Goal: Task Accomplishment & Management: Manage account settings

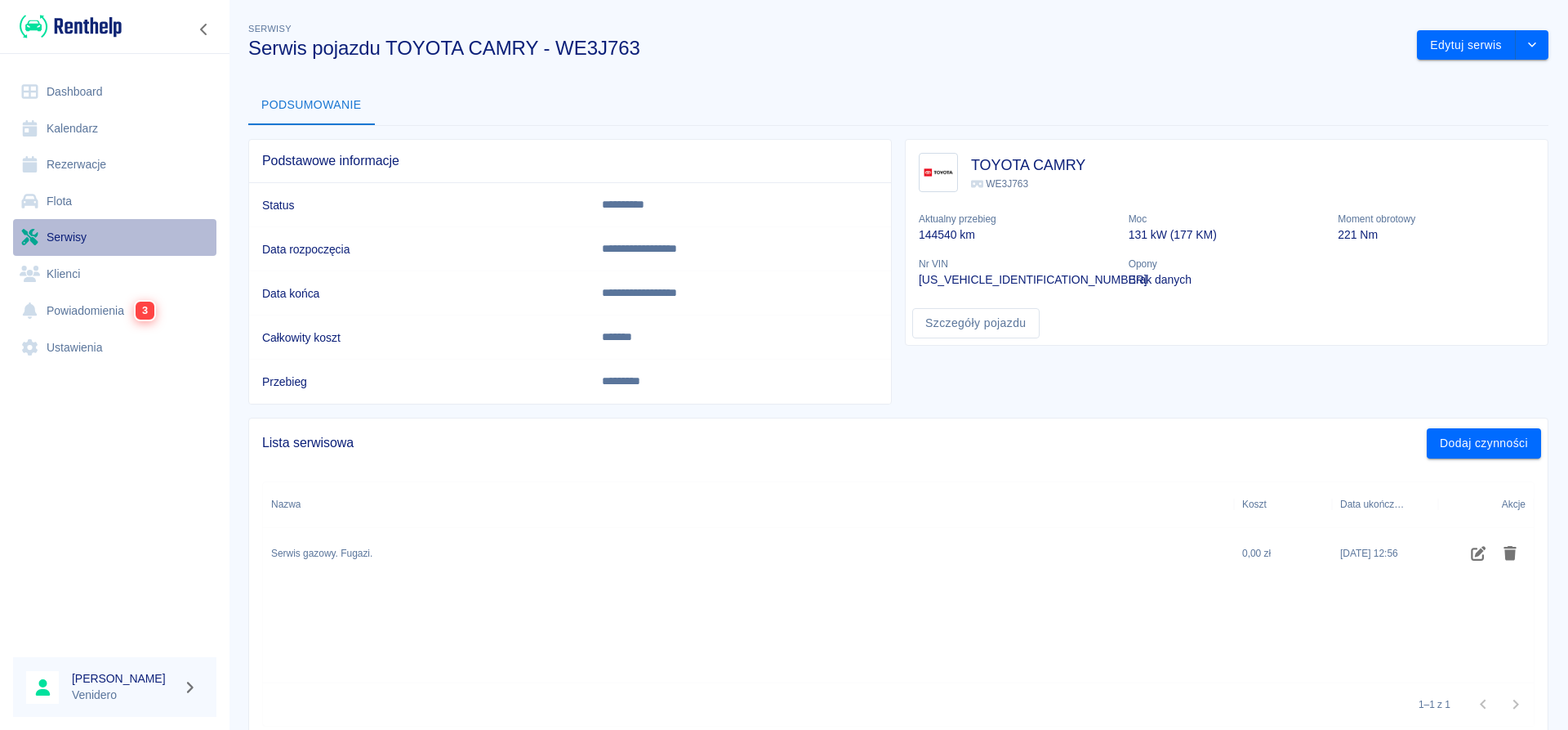
click at [62, 245] on link "Serwisy" at bounding box center [115, 237] width 203 height 37
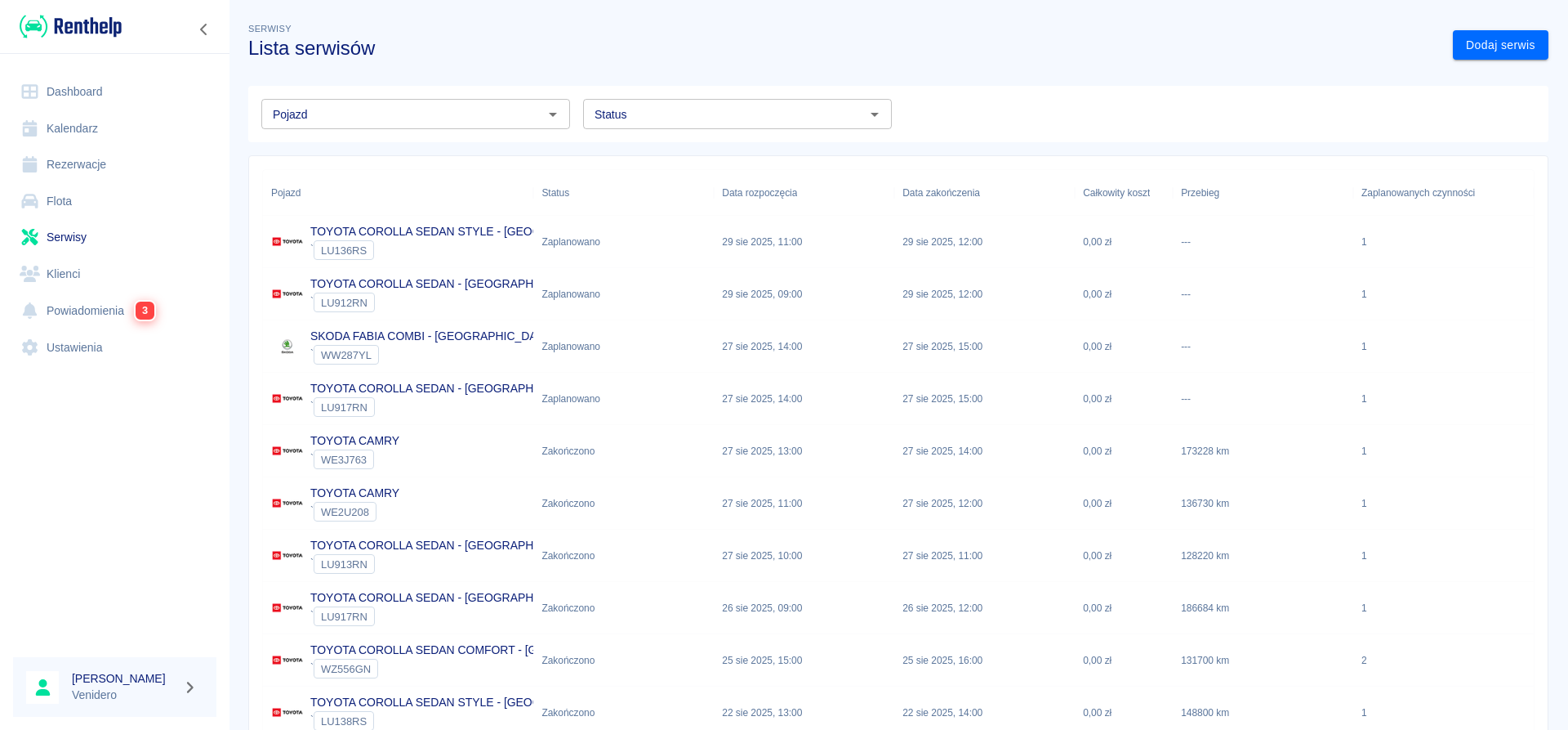
click at [737, 122] on input "Status" at bounding box center [724, 114] width 272 height 21
click at [667, 143] on li "Zaplanowano" at bounding box center [737, 149] width 309 height 27
type input "Zaplanowano"
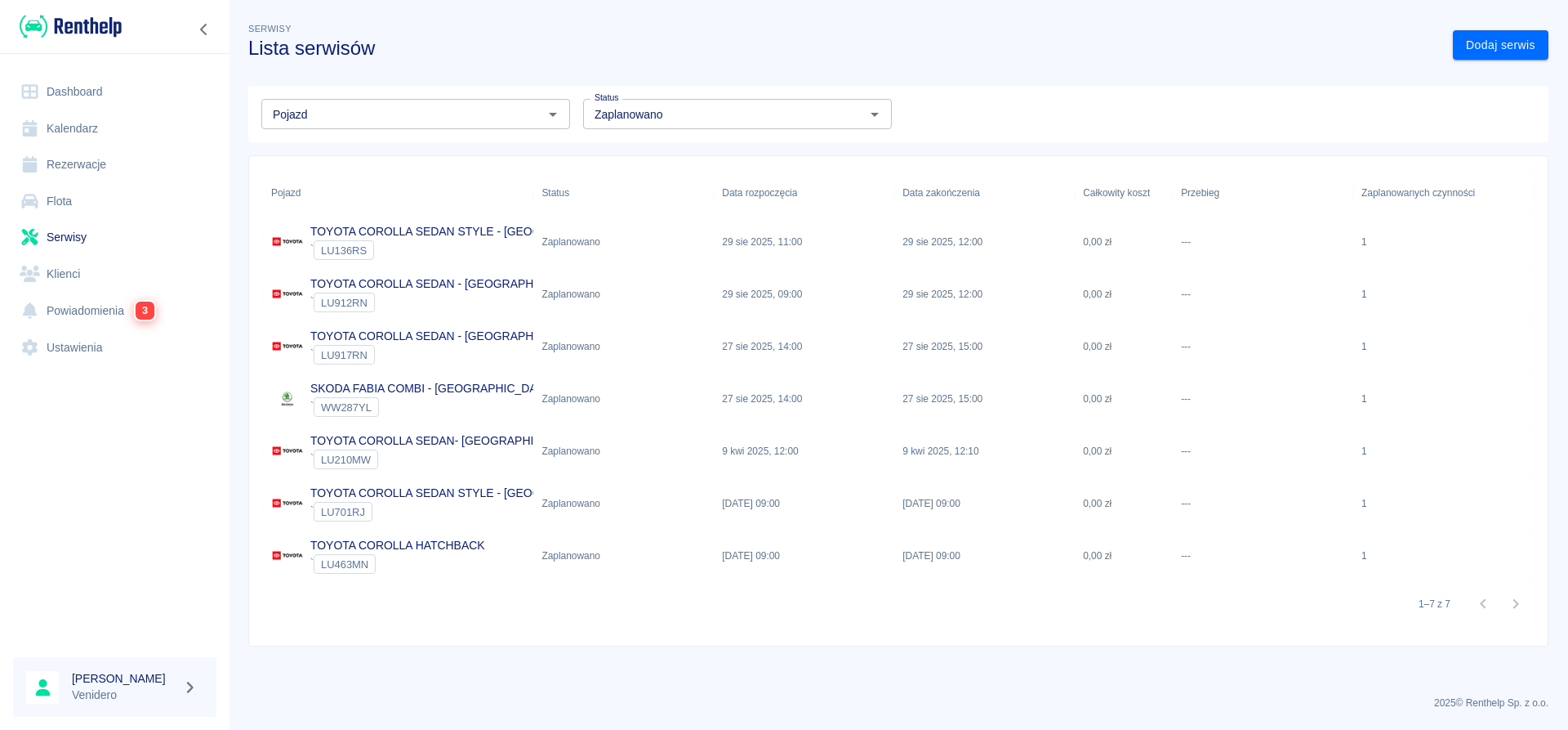
click at [406, 330] on p "TOYOTA COROLLA SEDAN - [GEOGRAPHIC_DATA]" at bounding box center [447, 336] width 273 height 17
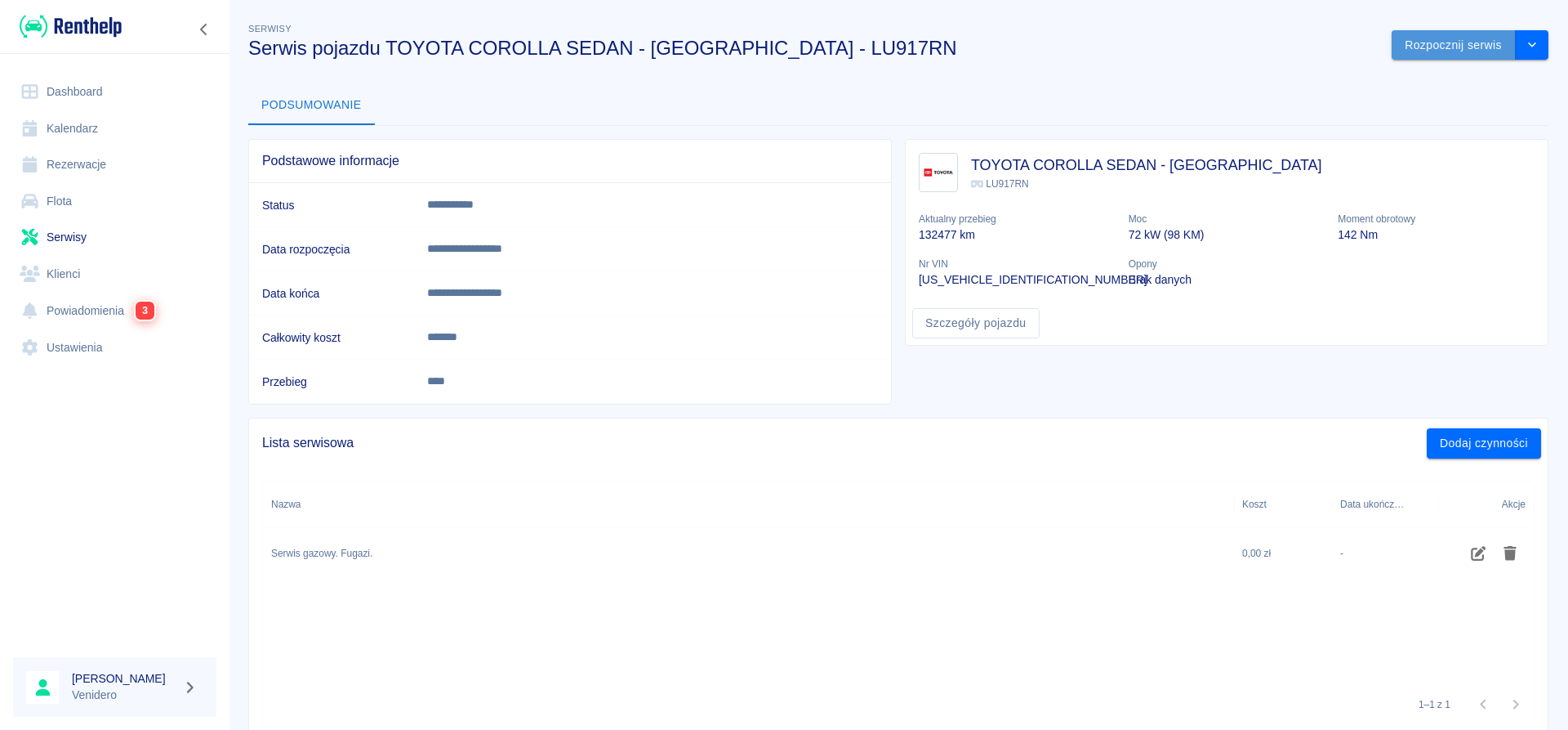
click at [1455, 36] on button "Rozpocznij serwis" at bounding box center [1453, 45] width 124 height 30
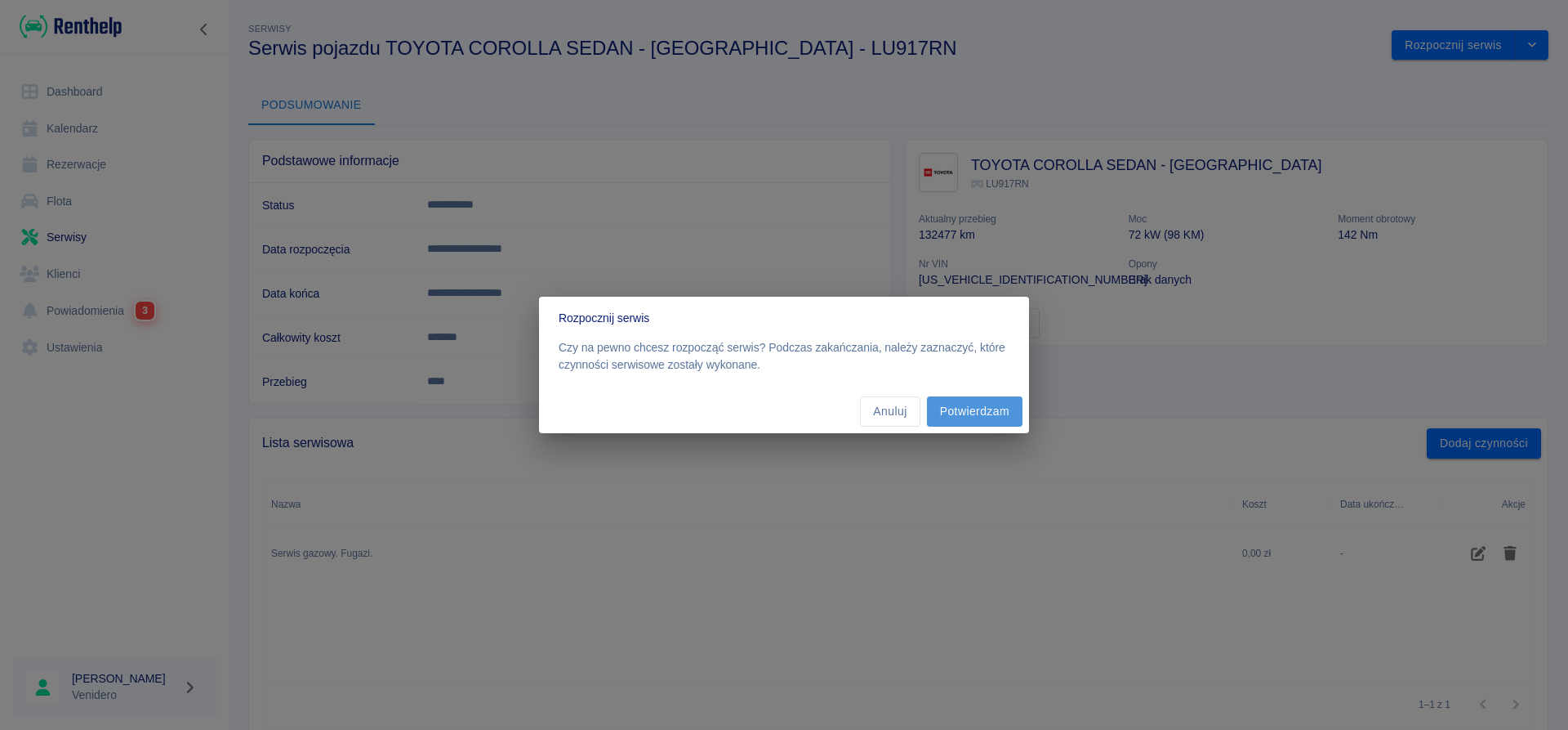
click at [964, 415] on button "Potwierdzam" at bounding box center [974, 411] width 96 height 30
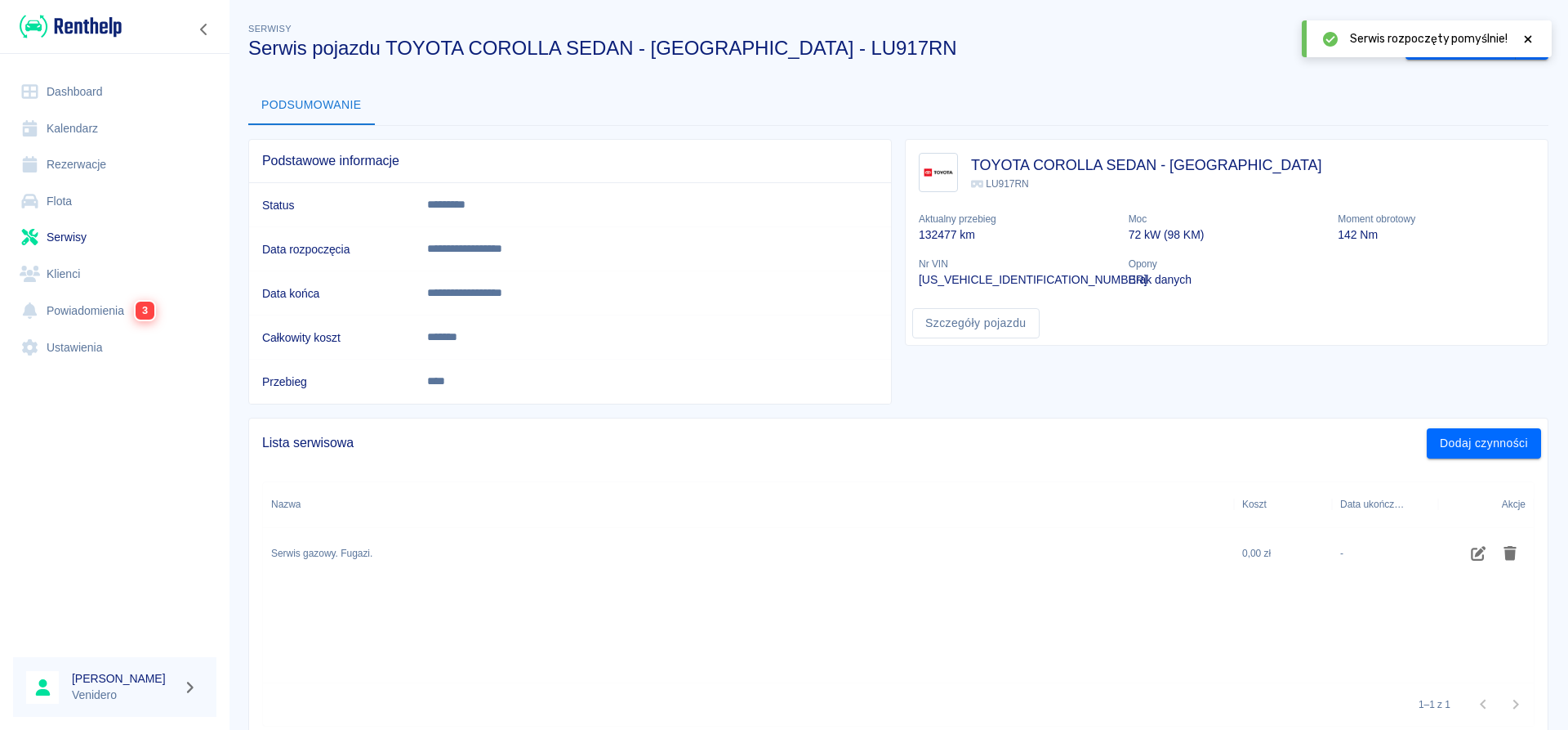
click at [1529, 45] on div at bounding box center [1528, 38] width 15 height 17
click at [1481, 40] on button "Zakończ serwis" at bounding box center [1460, 45] width 111 height 30
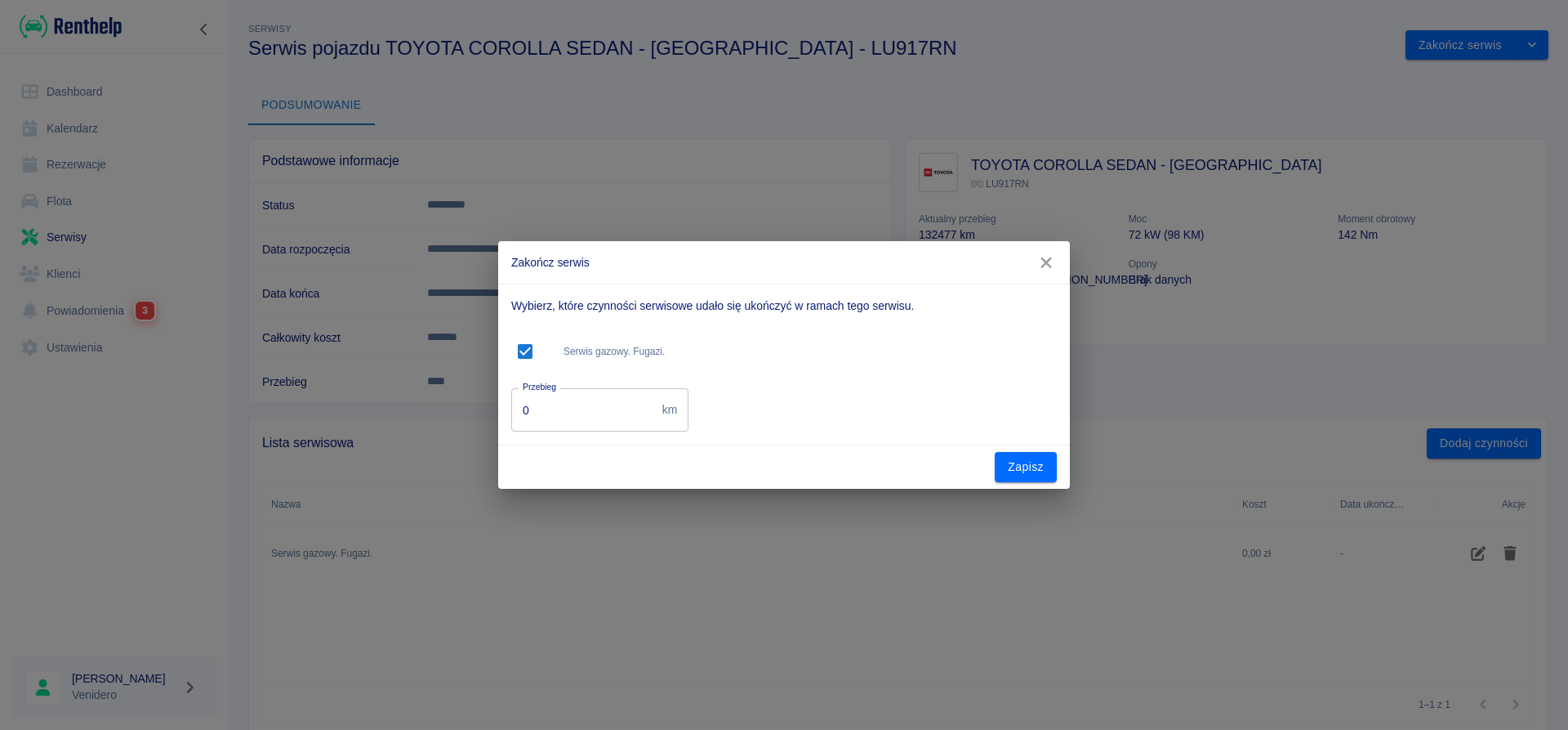
drag, startPoint x: 558, startPoint y: 420, endPoint x: 418, endPoint y: 410, distance: 140.4
click at [512, 410] on input "0" at bounding box center [584, 410] width 145 height 43
type input "187500"
click at [1033, 470] on button "Zapisz" at bounding box center [1026, 467] width 62 height 30
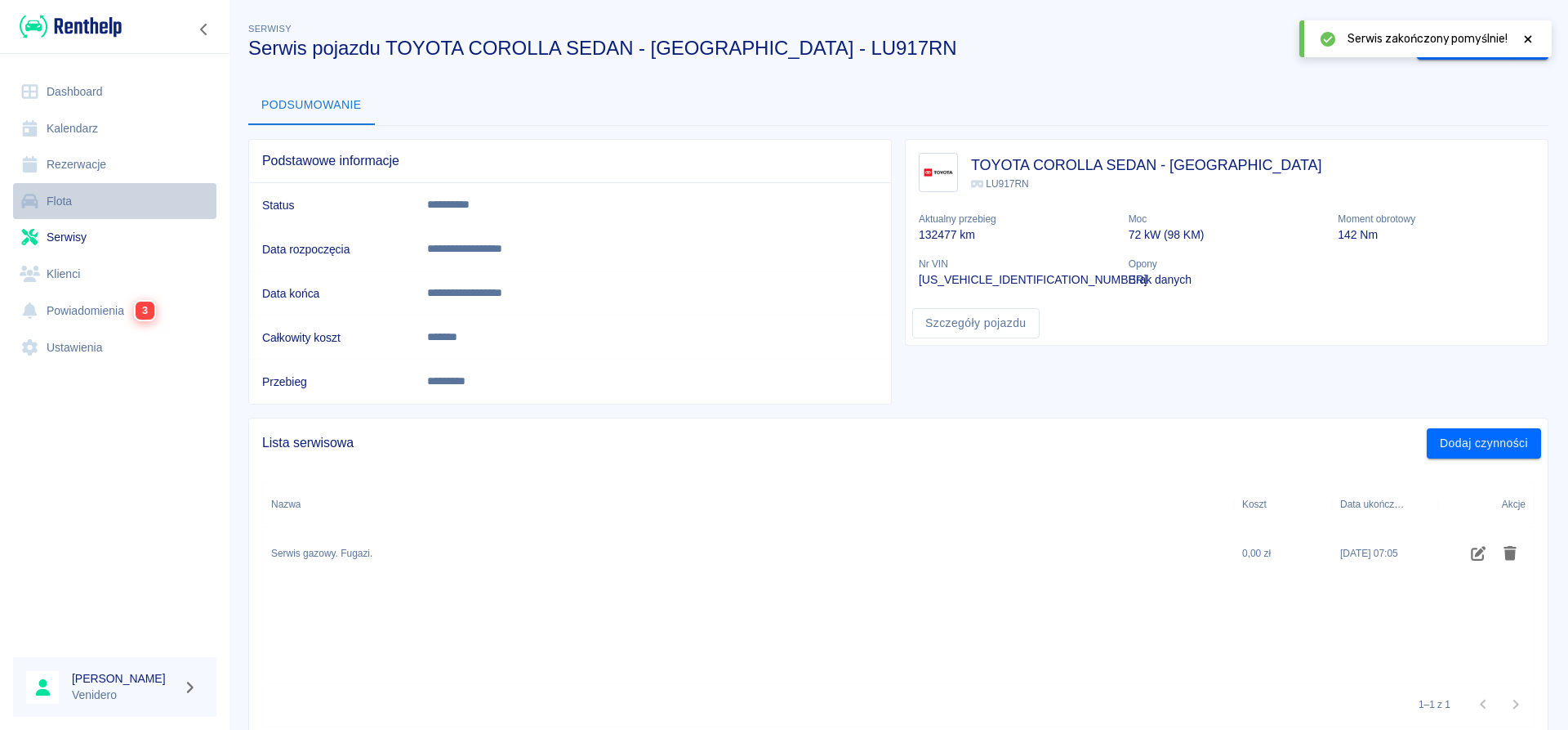
click at [55, 201] on link "Flota" at bounding box center [115, 201] width 203 height 37
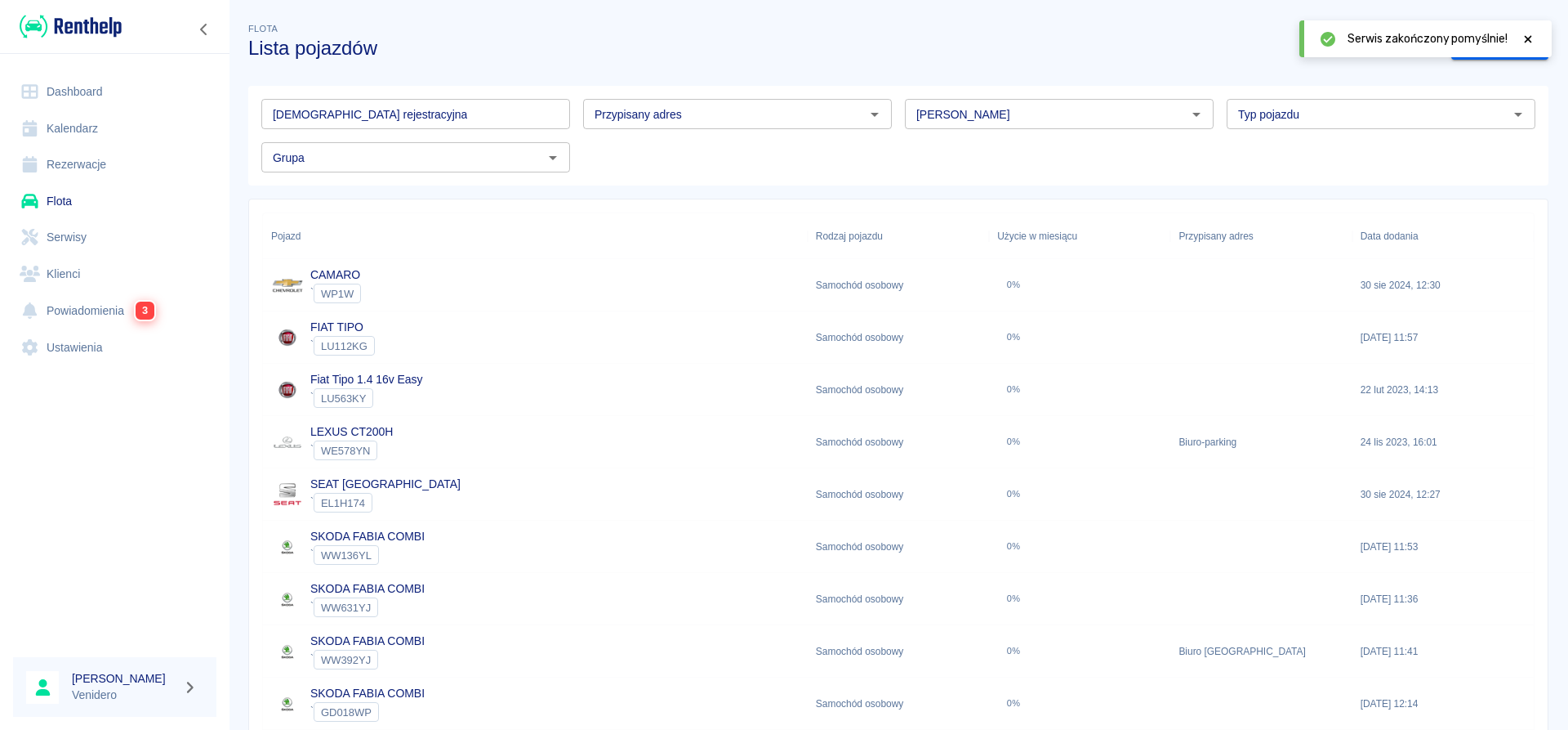
click at [339, 115] on input "[DEMOGRAPHIC_DATA] rejestracyjna" at bounding box center [415, 114] width 309 height 30
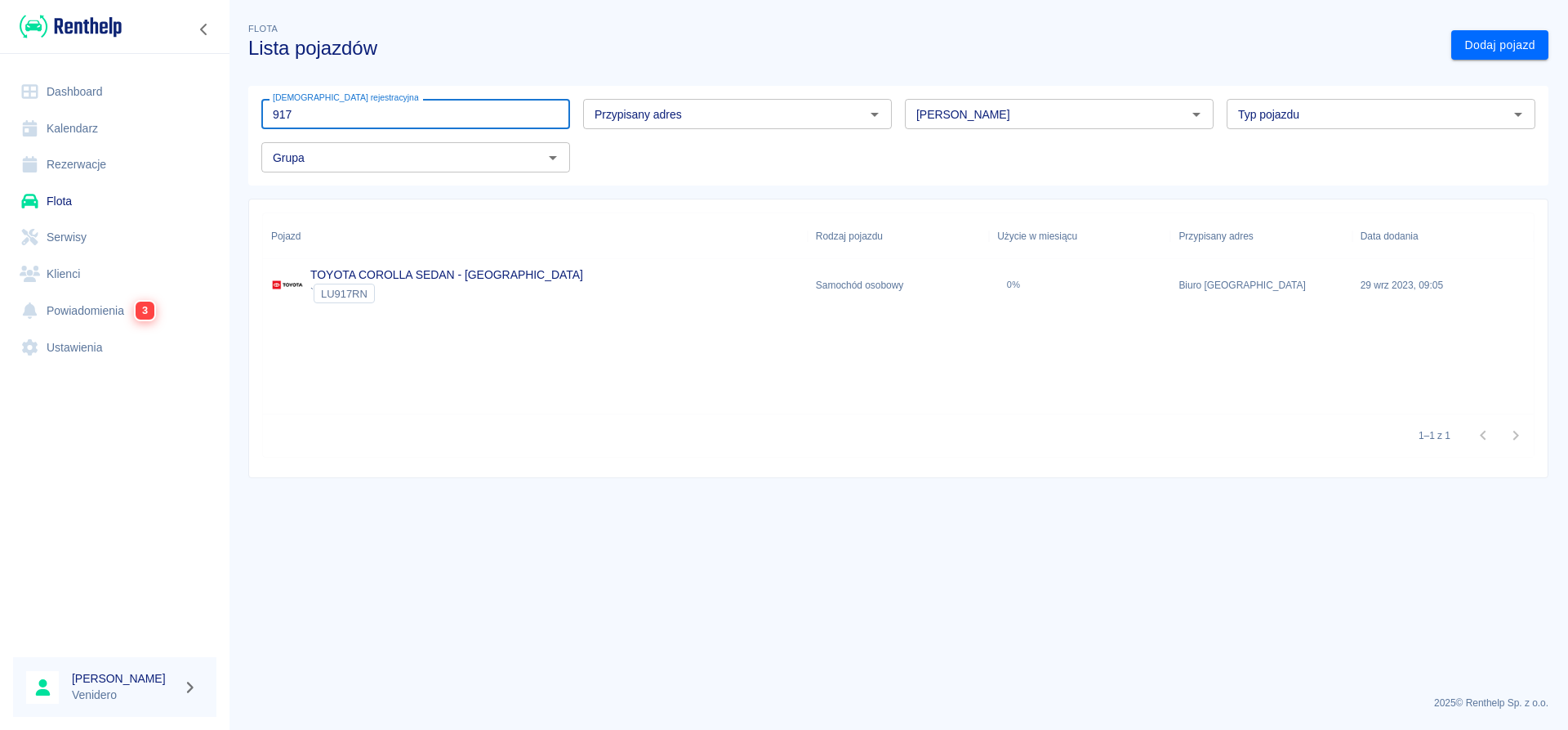
type input "917"
click at [384, 269] on link "TOYOTA COROLLA SEDAN - [GEOGRAPHIC_DATA]" at bounding box center [447, 275] width 273 height 13
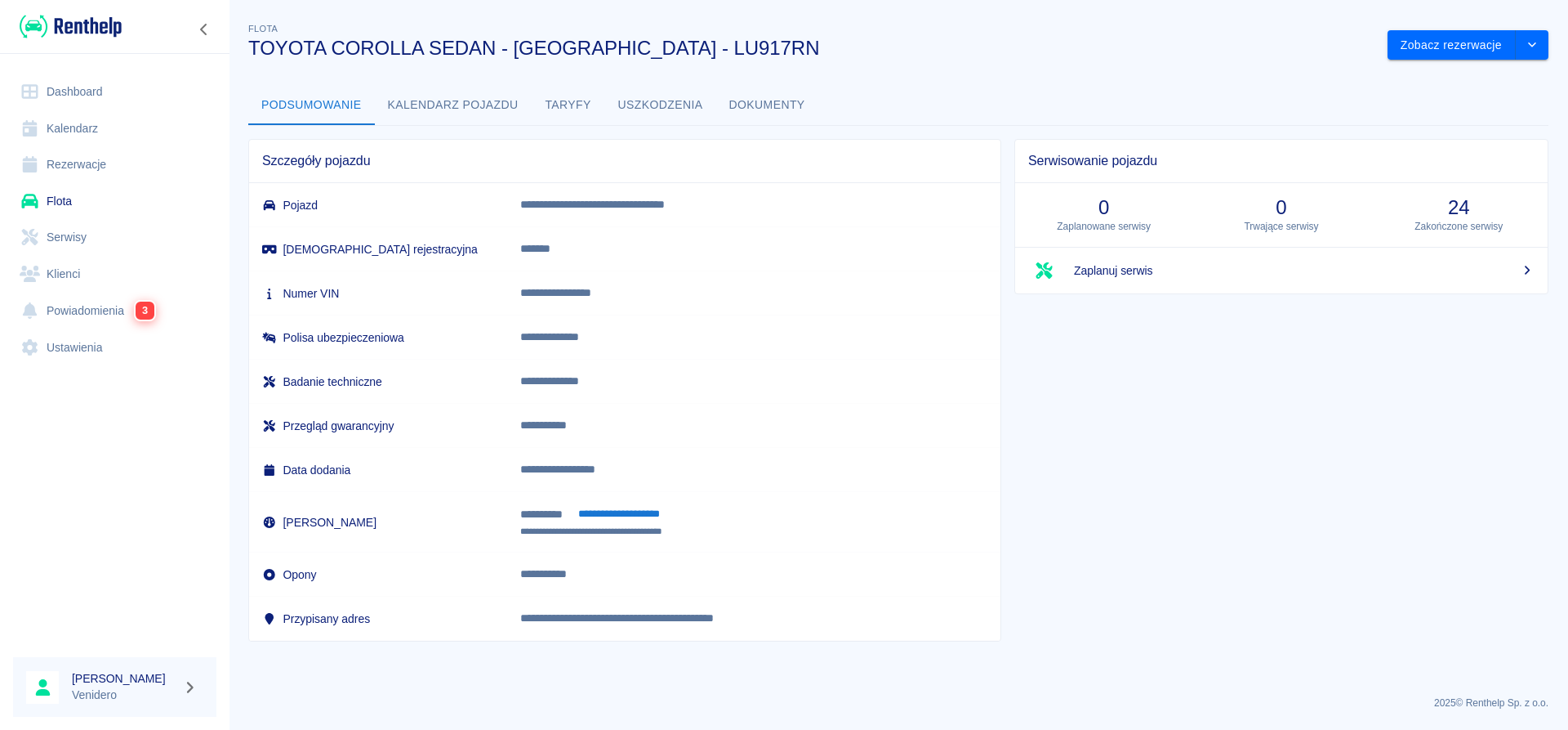
click at [78, 234] on link "Serwisy" at bounding box center [115, 237] width 203 height 37
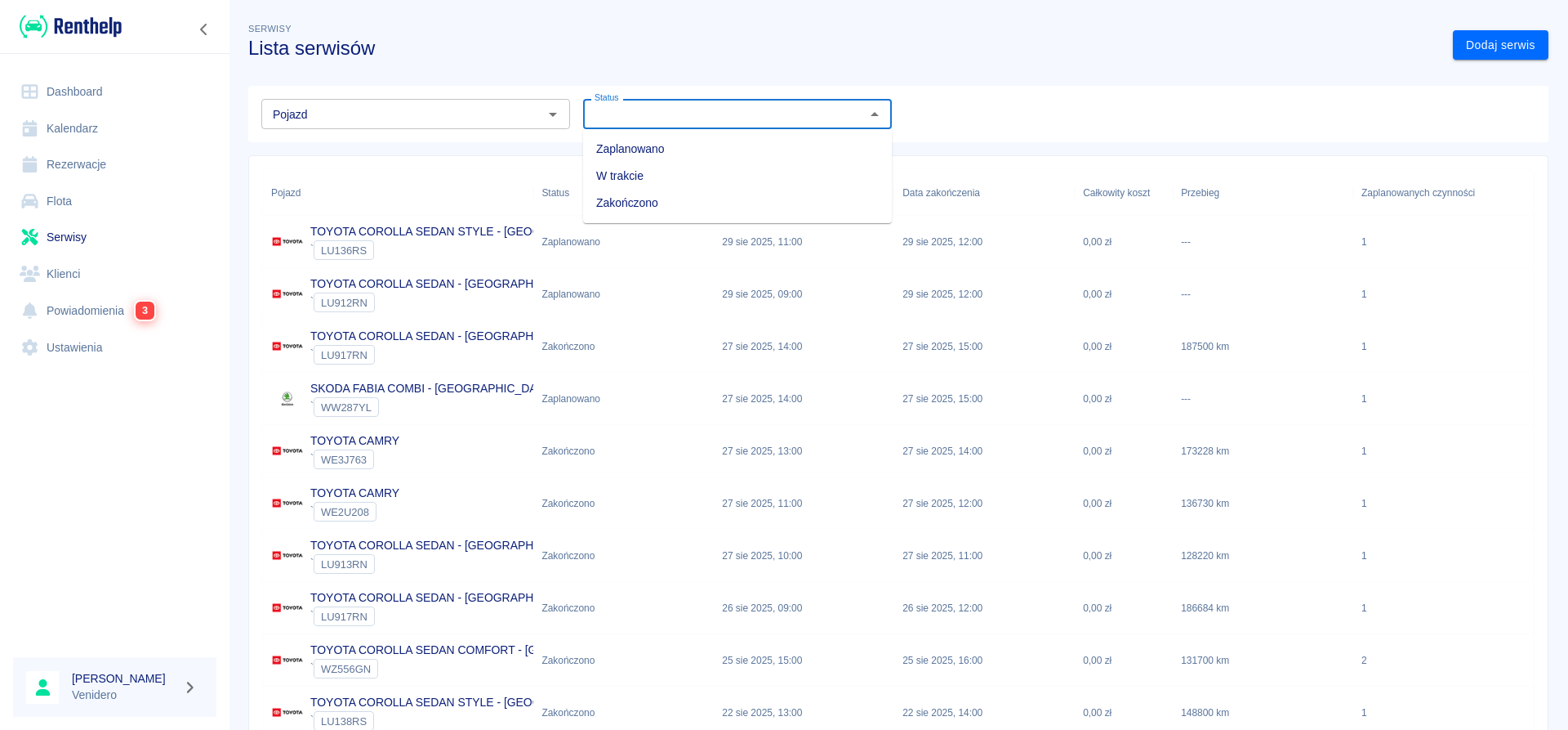
click at [734, 120] on input "Status" at bounding box center [724, 114] width 272 height 21
click at [670, 152] on li "Zaplanowano" at bounding box center [737, 149] width 309 height 27
type input "Zaplanowano"
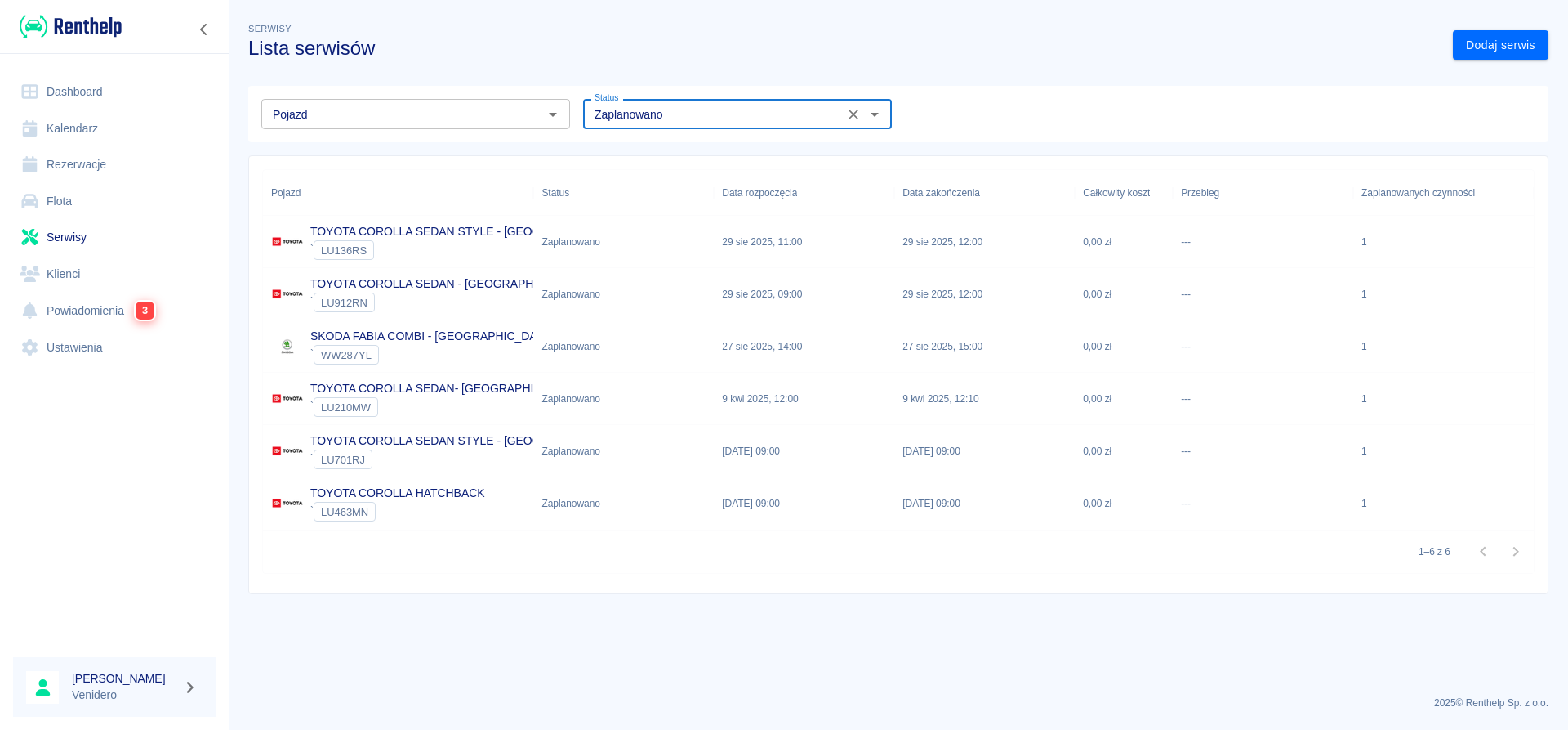
click at [425, 342] on p "SKODA FABIA COMBI - [GEOGRAPHIC_DATA]" at bounding box center [432, 336] width 243 height 17
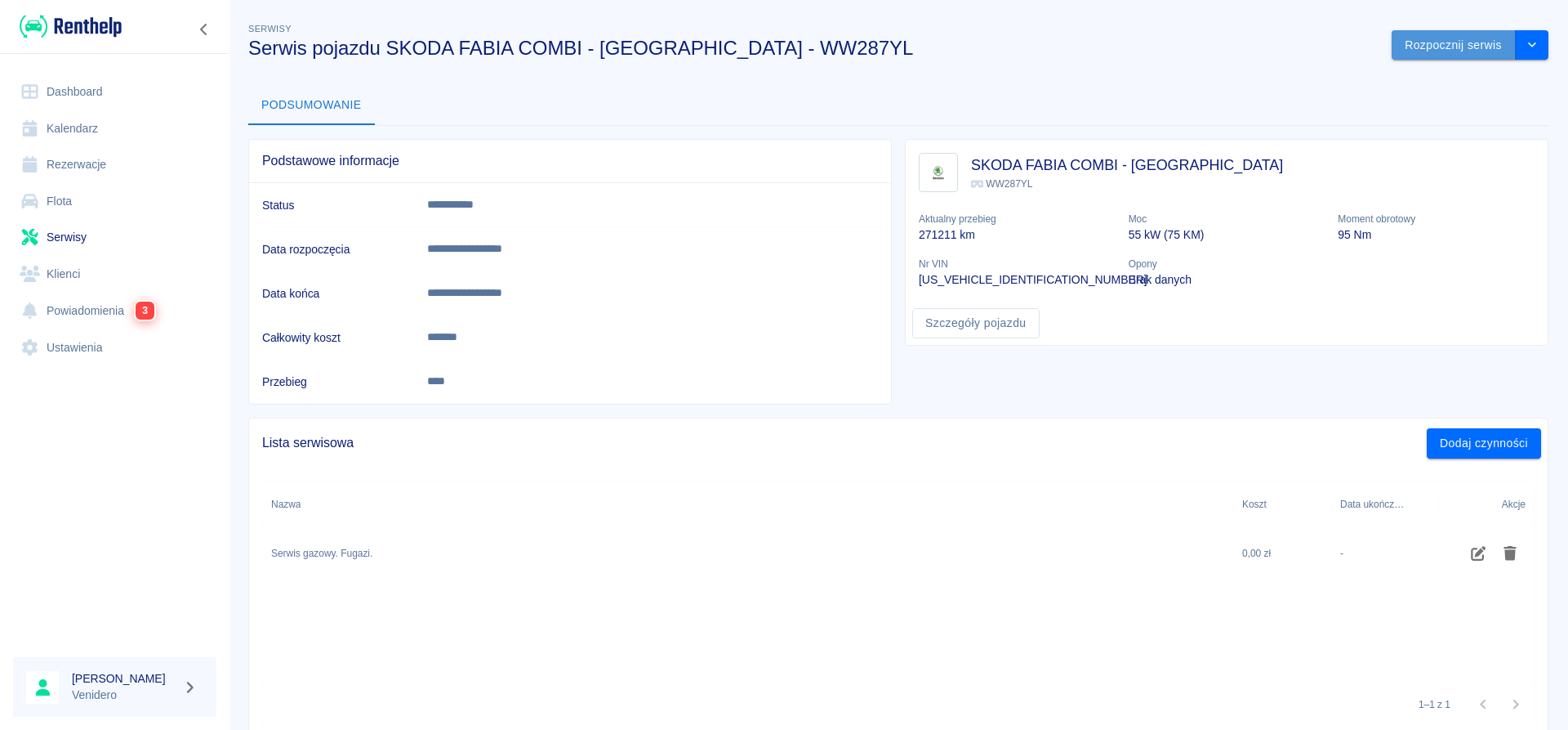
click at [1447, 52] on button "Rozpocznij serwis" at bounding box center [1453, 45] width 124 height 30
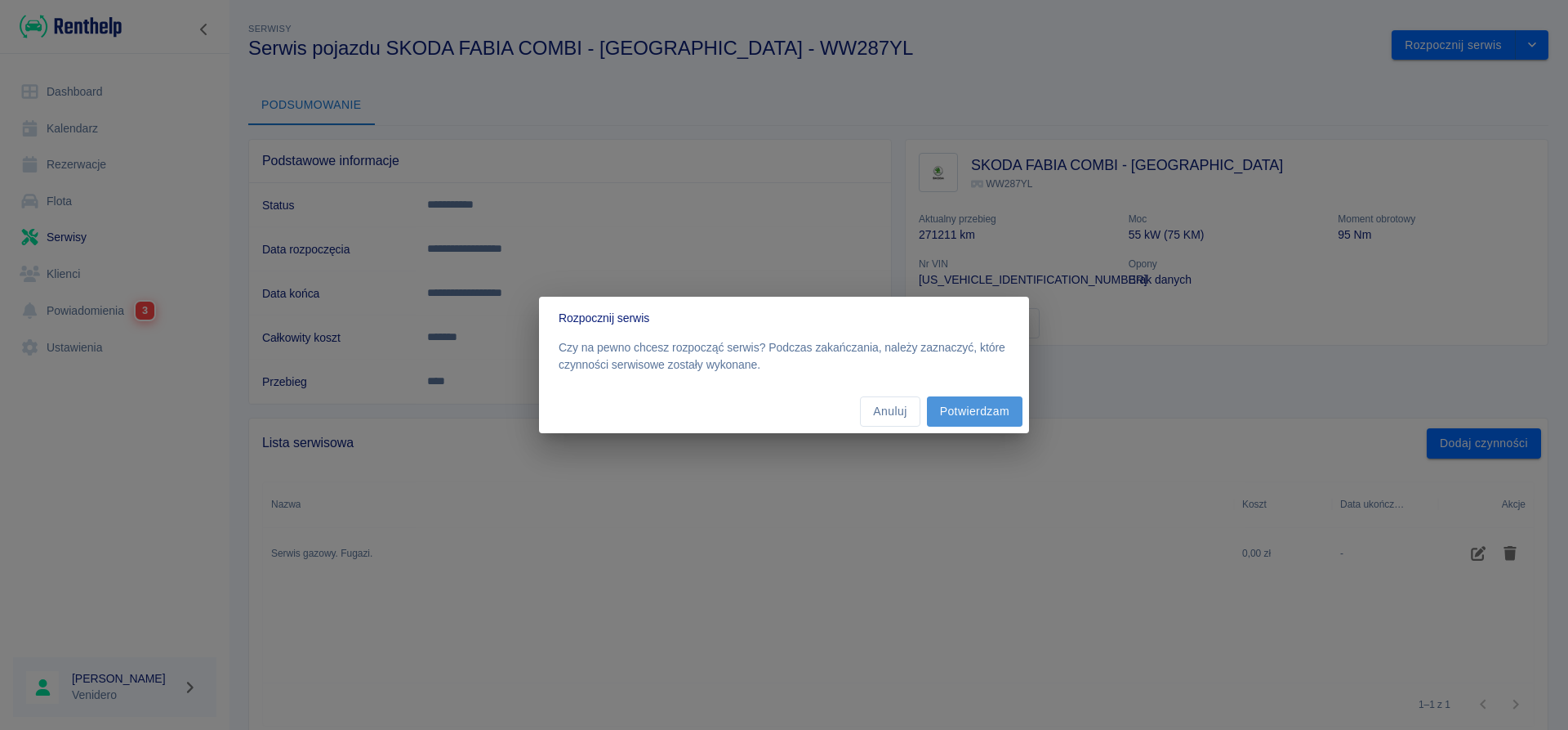
click at [981, 398] on button "Potwierdzam" at bounding box center [974, 411] width 96 height 30
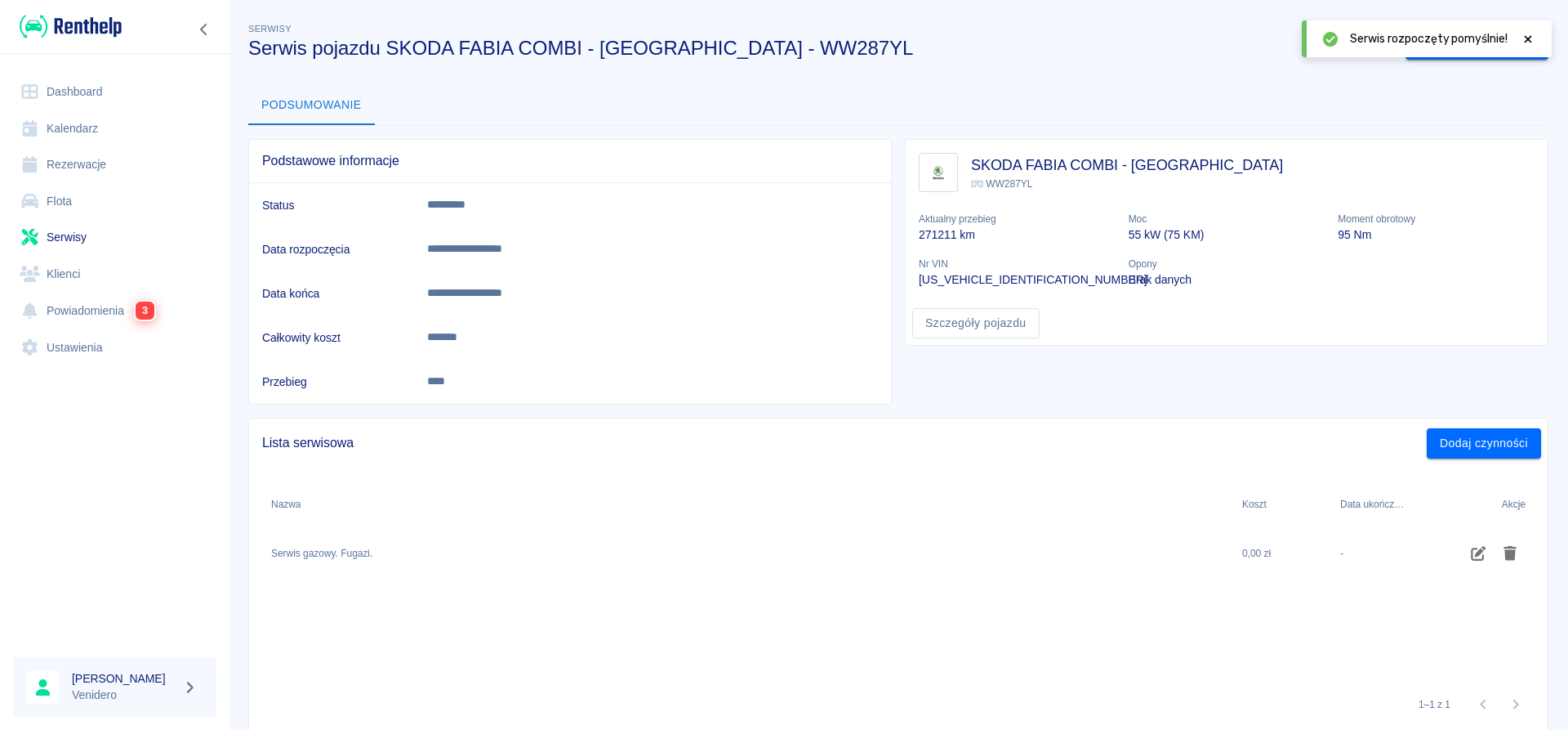
click at [1527, 34] on icon at bounding box center [1528, 39] width 15 height 12
click at [1478, 39] on button "Zakończ serwis" at bounding box center [1460, 45] width 111 height 30
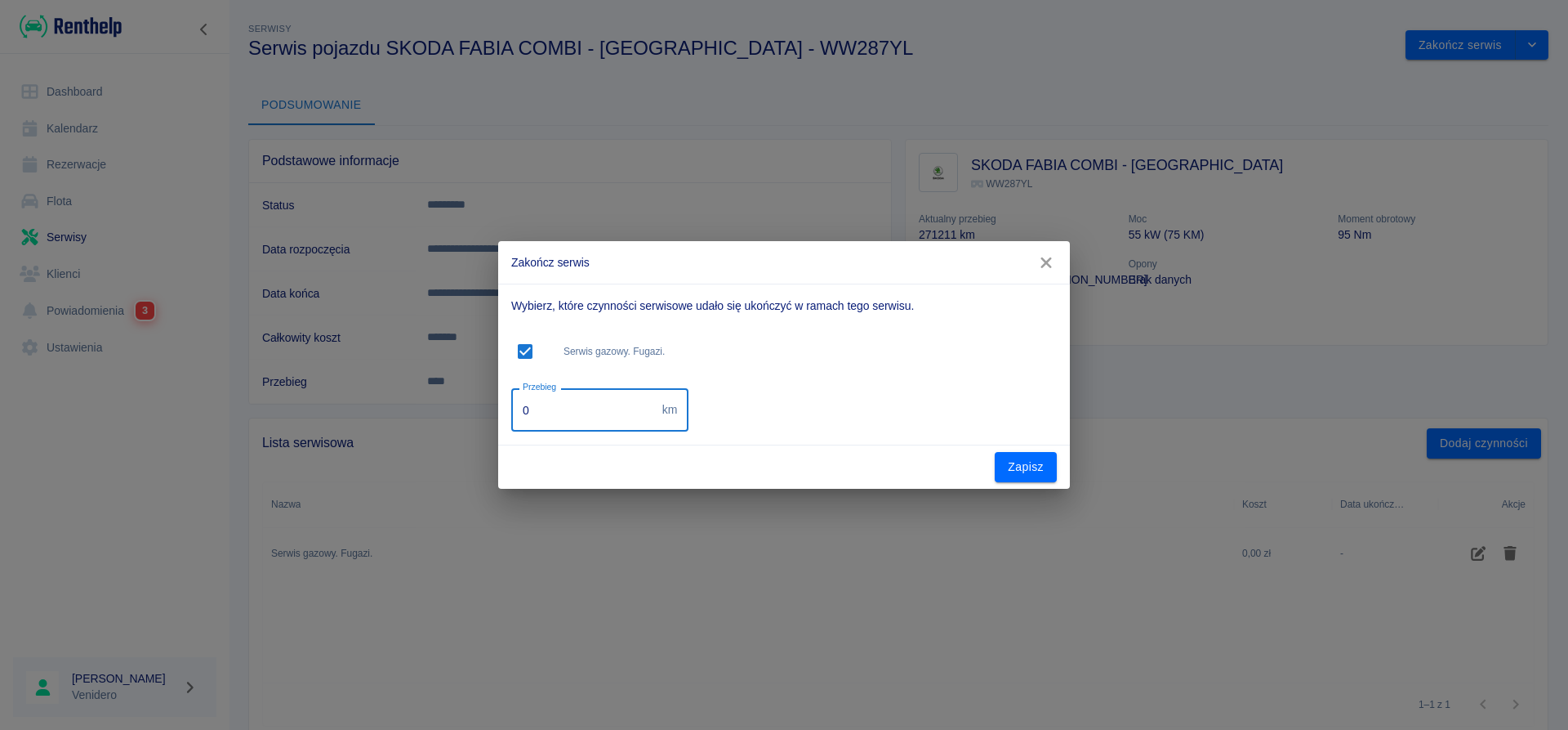
drag, startPoint x: 530, startPoint y: 420, endPoint x: 382, endPoint y: 411, distance: 148.3
click at [512, 412] on input "0" at bounding box center [584, 410] width 145 height 43
type input "282000"
click at [1038, 471] on button "Zapisz" at bounding box center [1026, 467] width 62 height 30
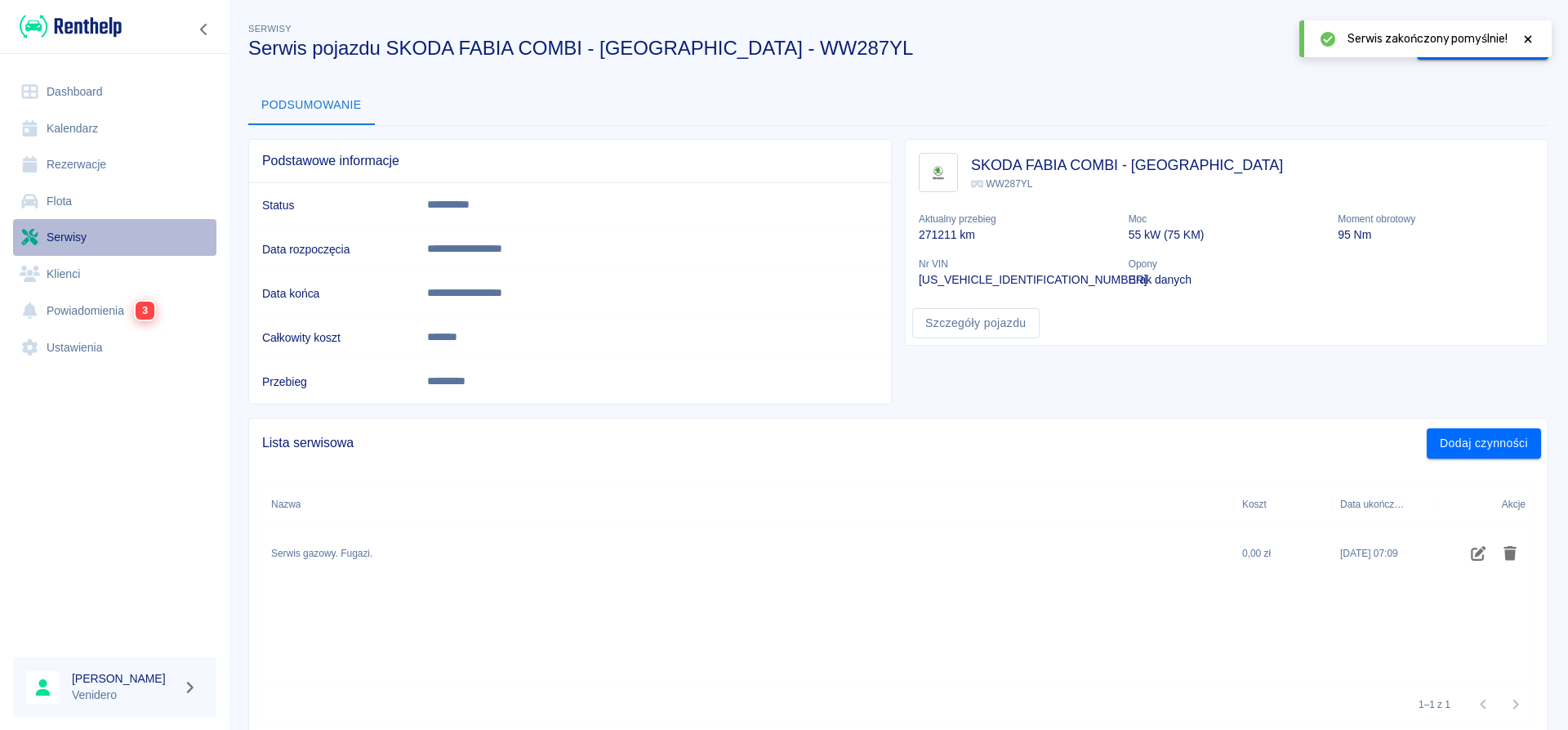
click at [76, 236] on link "Serwisy" at bounding box center [115, 237] width 203 height 37
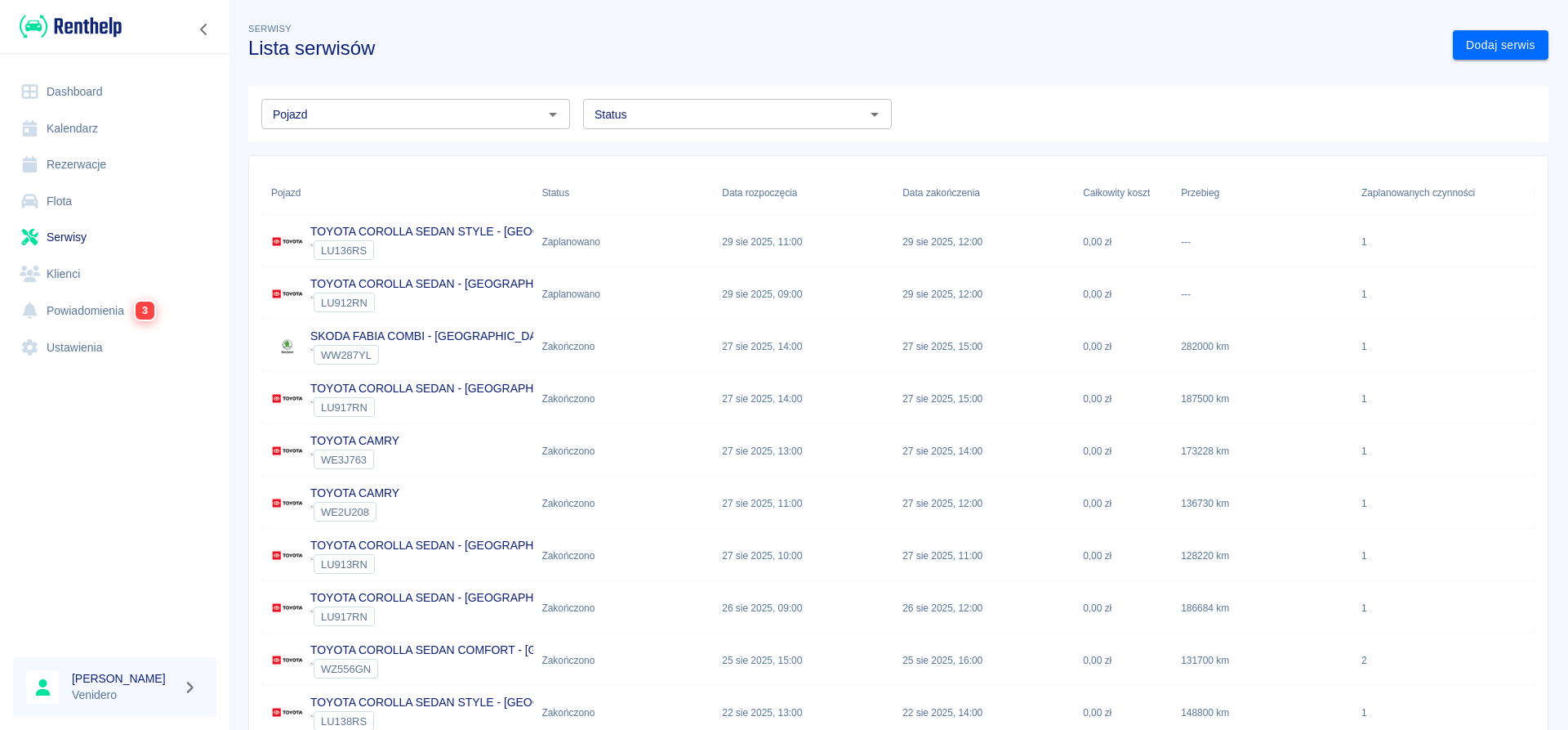
click at [713, 101] on div "Status" at bounding box center [737, 114] width 309 height 30
click at [651, 179] on li "W trakcie" at bounding box center [737, 176] width 309 height 27
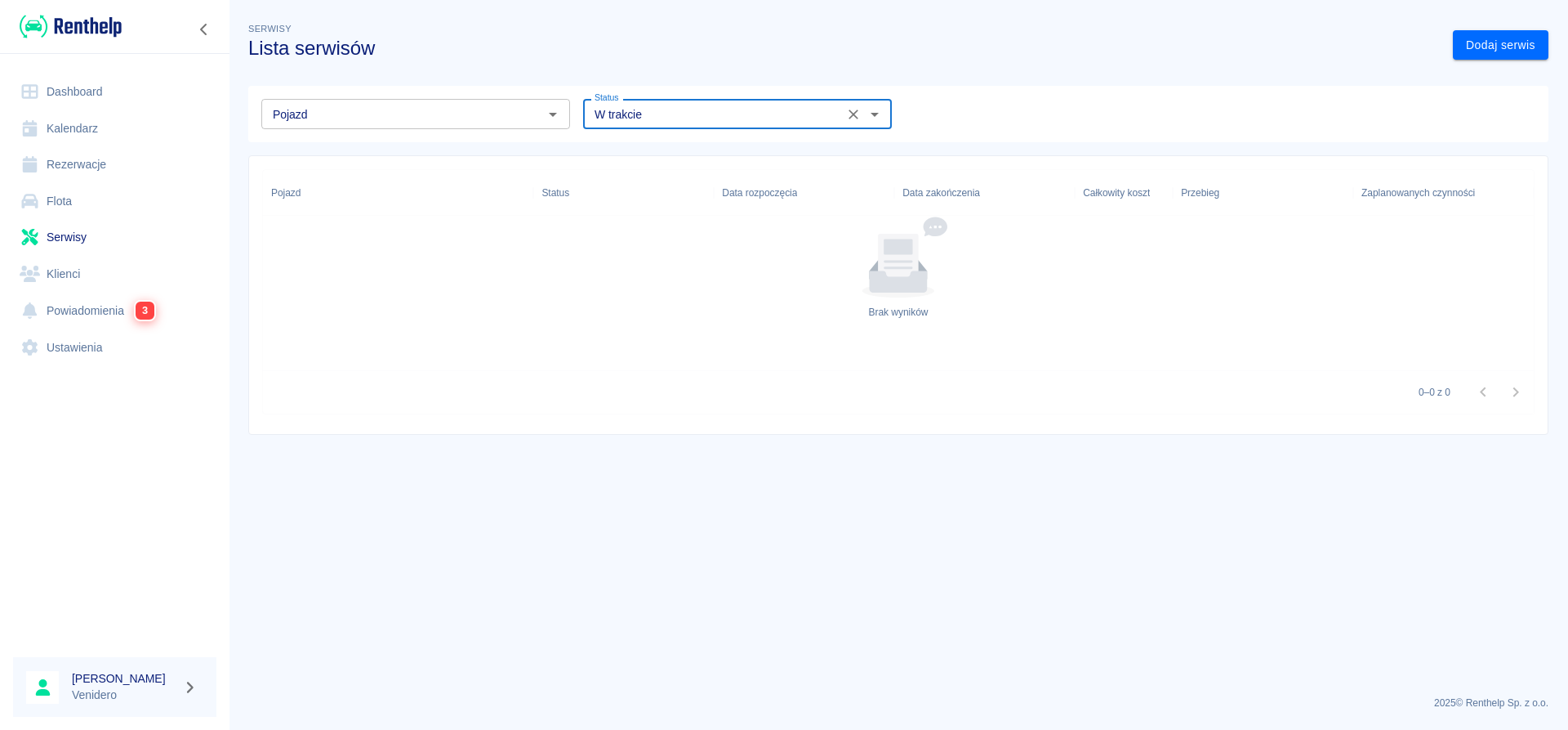
click at [667, 122] on input "W trakcie" at bounding box center [713, 114] width 250 height 21
click at [660, 146] on li "Zaplanowano" at bounding box center [737, 149] width 309 height 27
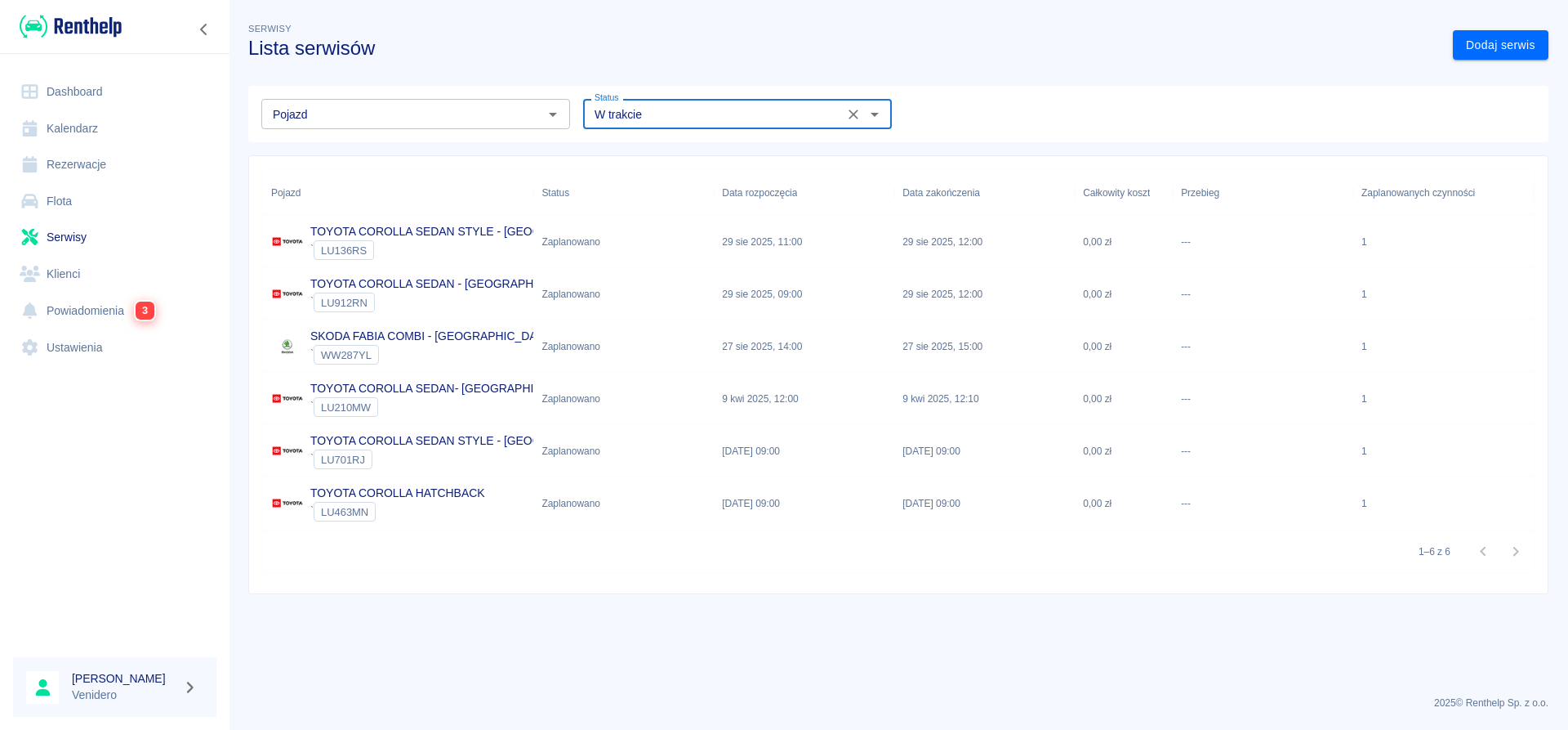
type input "Zaplanowano"
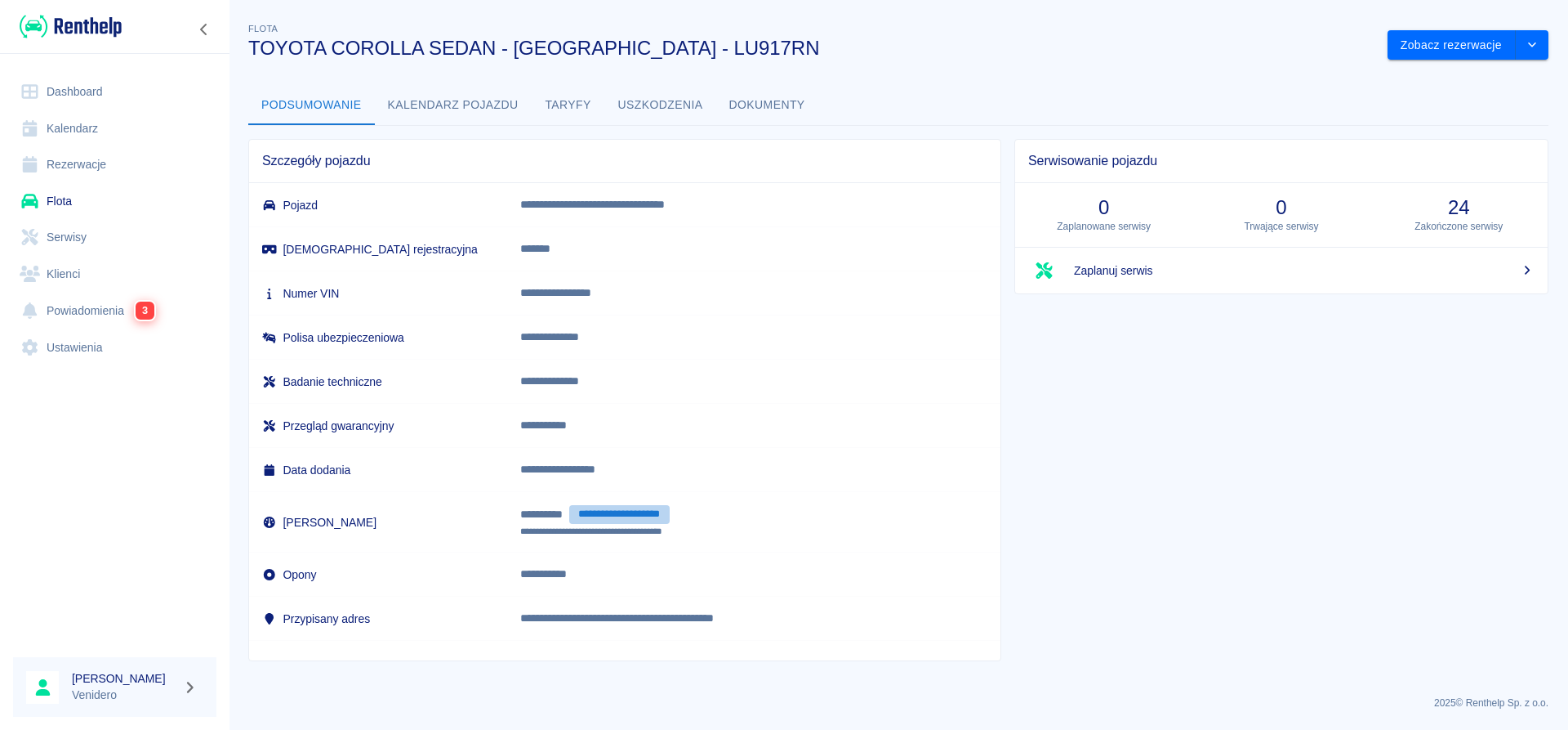
click at [665, 506] on button "**********" at bounding box center [619, 514] width 101 height 19
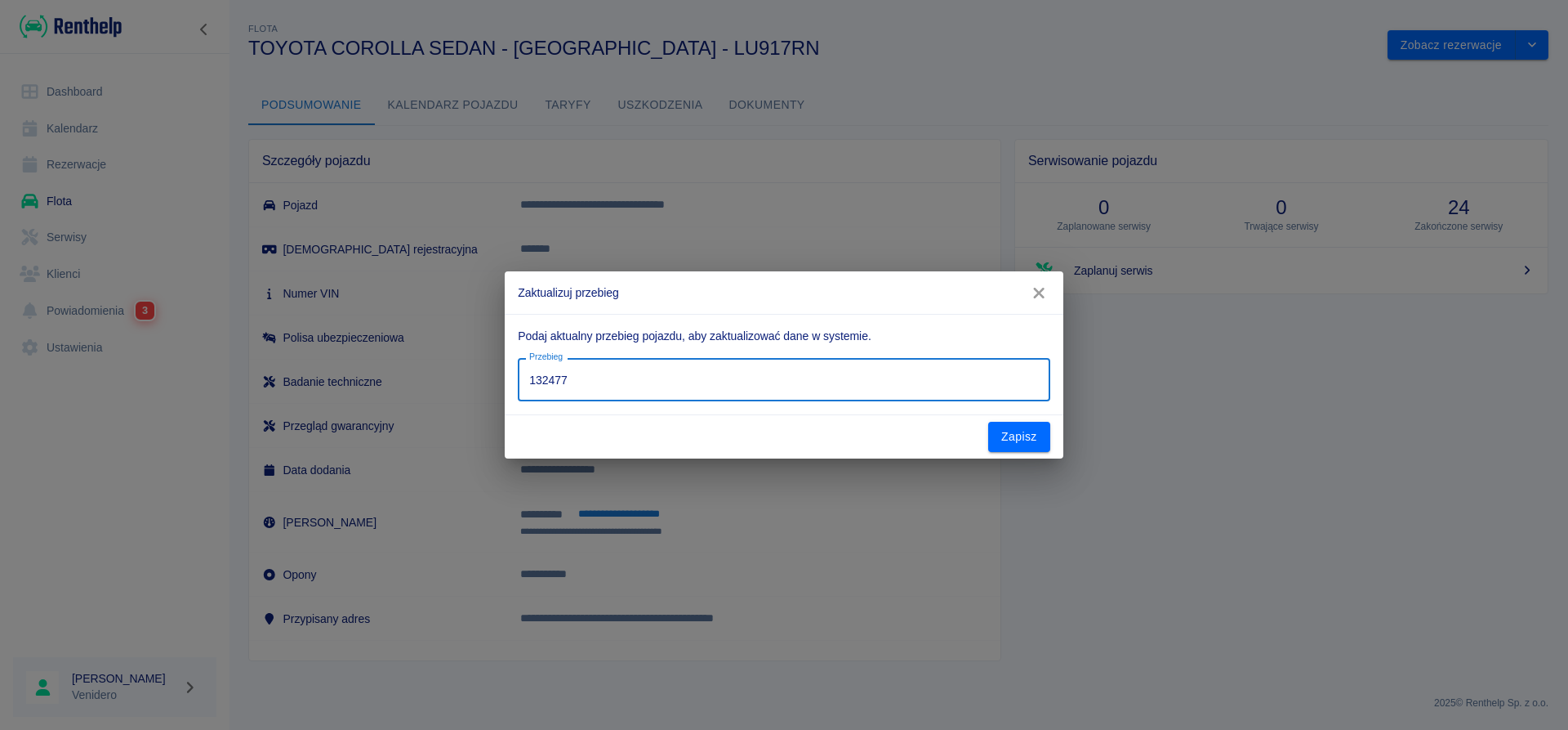
drag, startPoint x: 579, startPoint y: 384, endPoint x: 353, endPoint y: 371, distance: 226.4
click at [517, 375] on input "132477" at bounding box center [783, 380] width 532 height 43
type input "187800"
click at [1012, 439] on button "Zapisz" at bounding box center [1019, 437] width 62 height 30
